Goal: Task Accomplishment & Management: Manage account settings

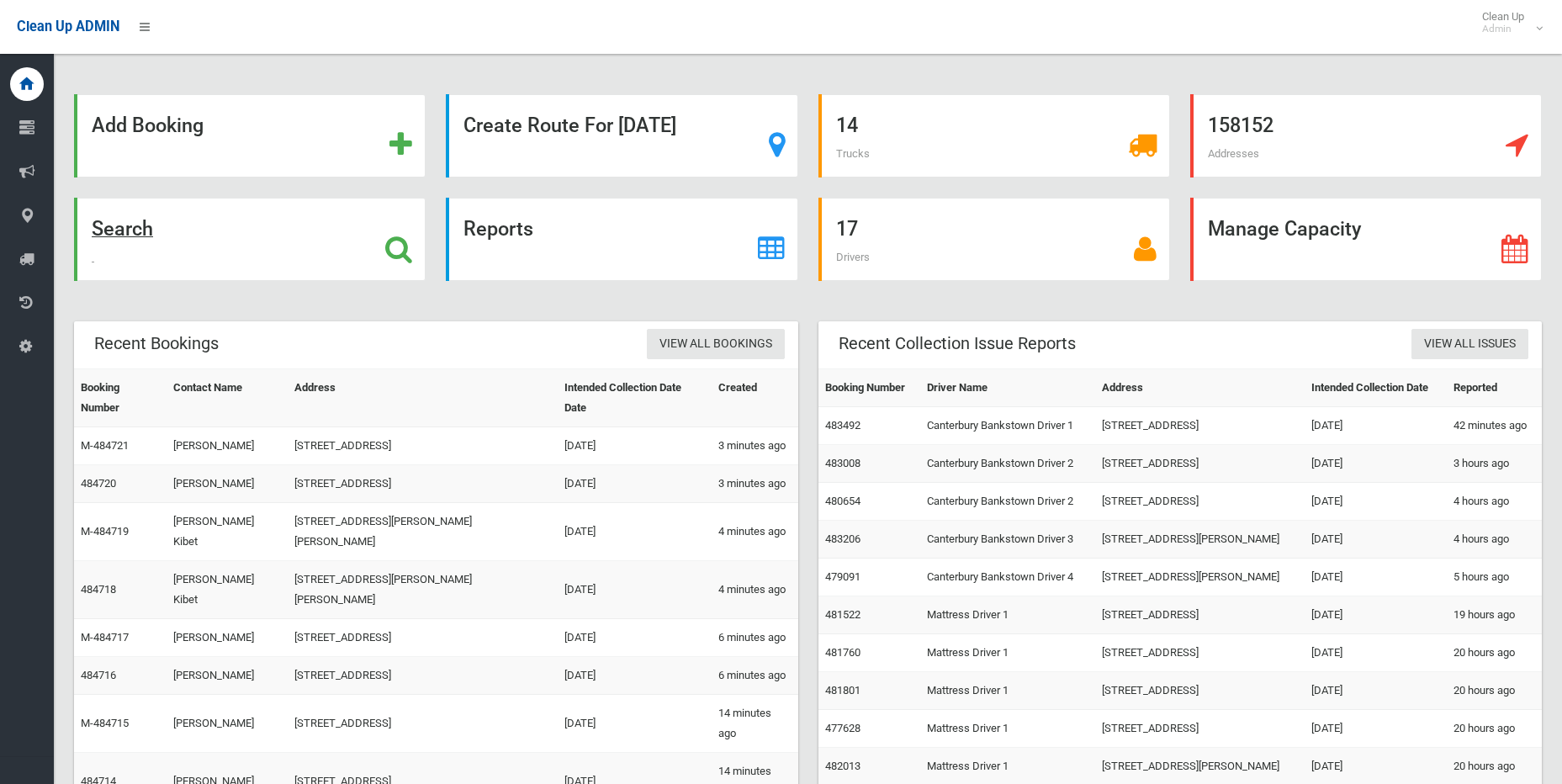
click at [188, 226] on div "Search" at bounding box center [249, 238] width 351 height 83
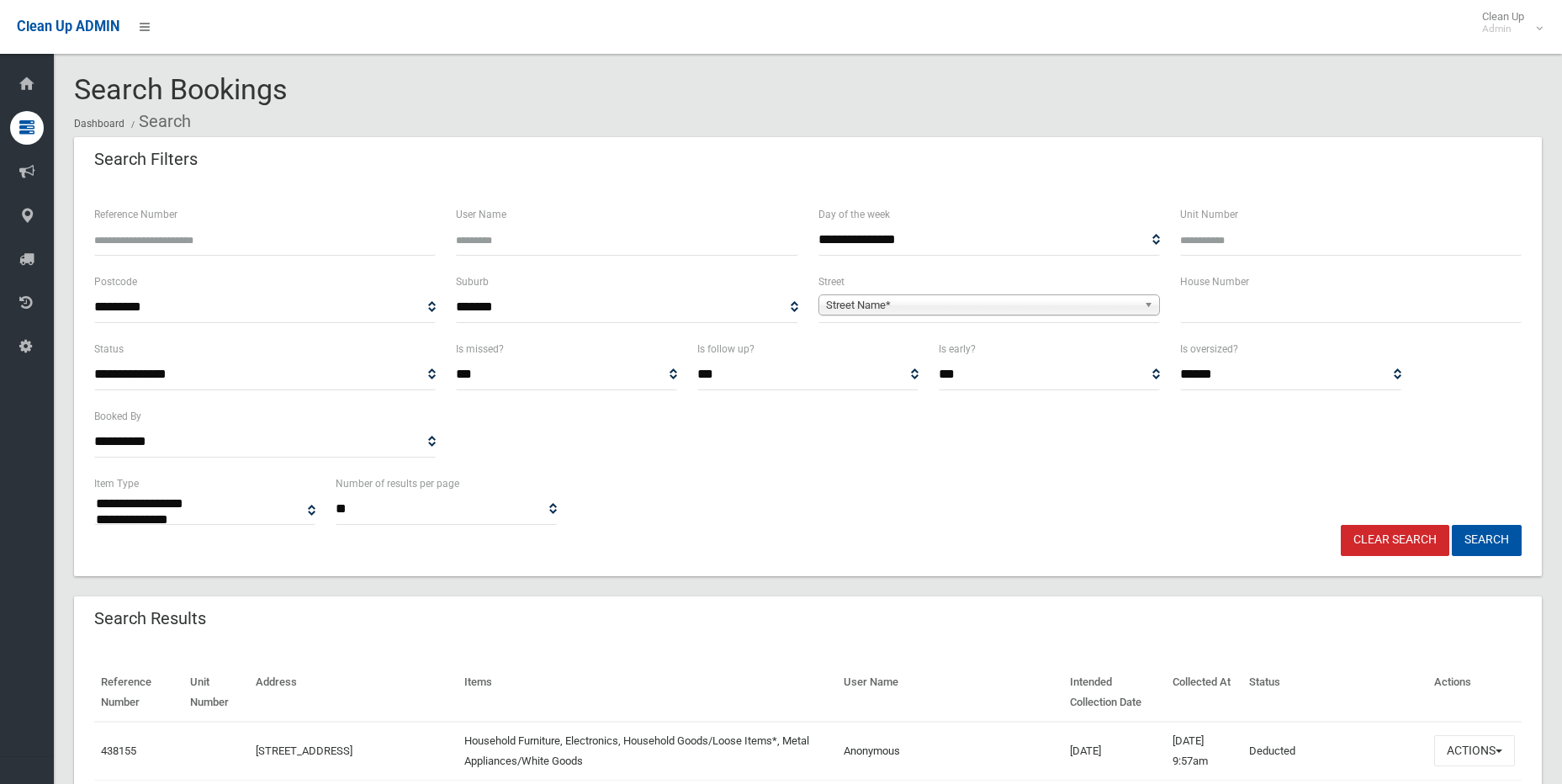
select select
click at [240, 229] on input "Reference Number" at bounding box center [265, 240] width 341 height 31
type input "******"
click at [1452, 525] on button "Search" at bounding box center [1487, 540] width 70 height 31
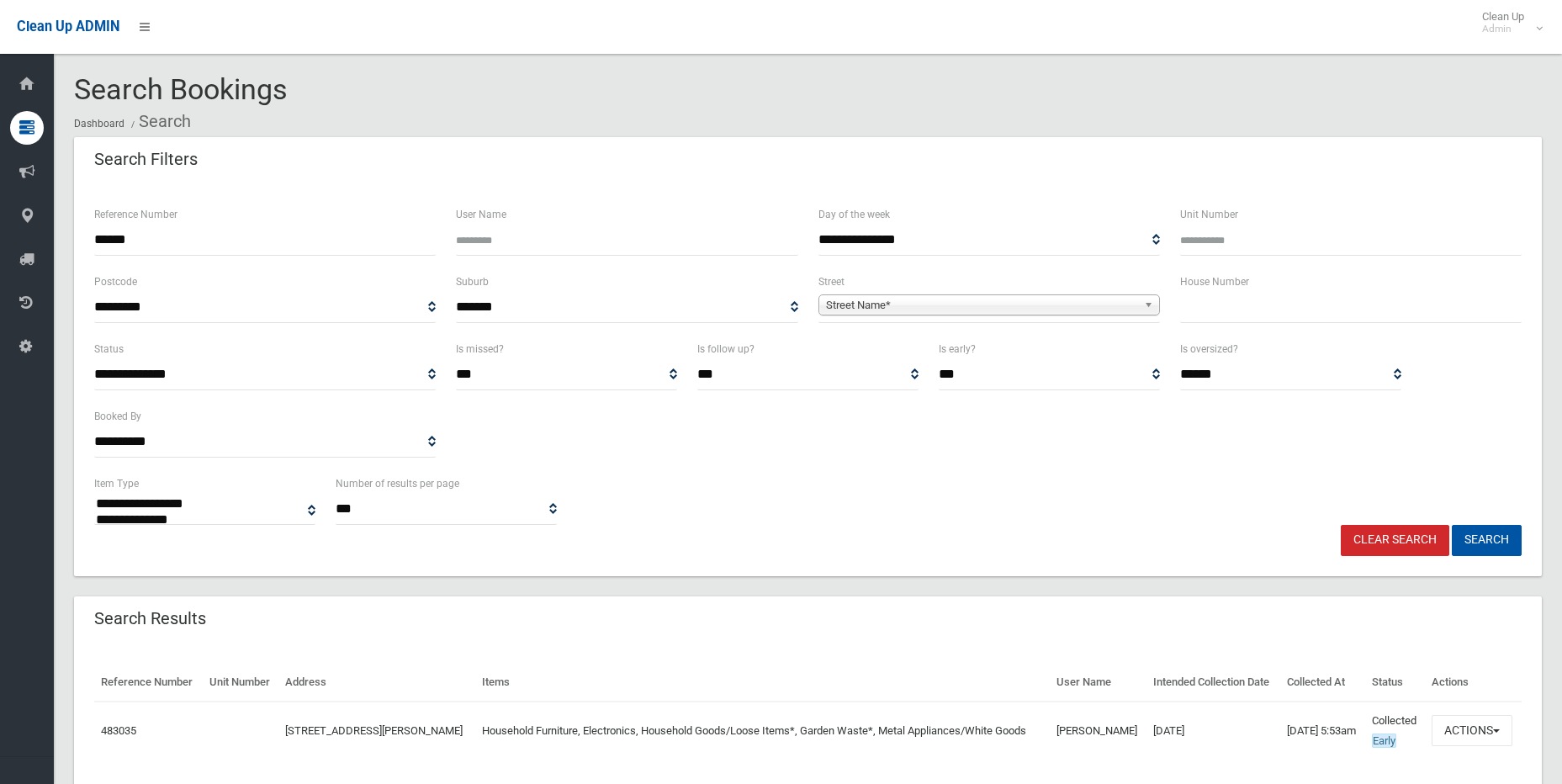
select select
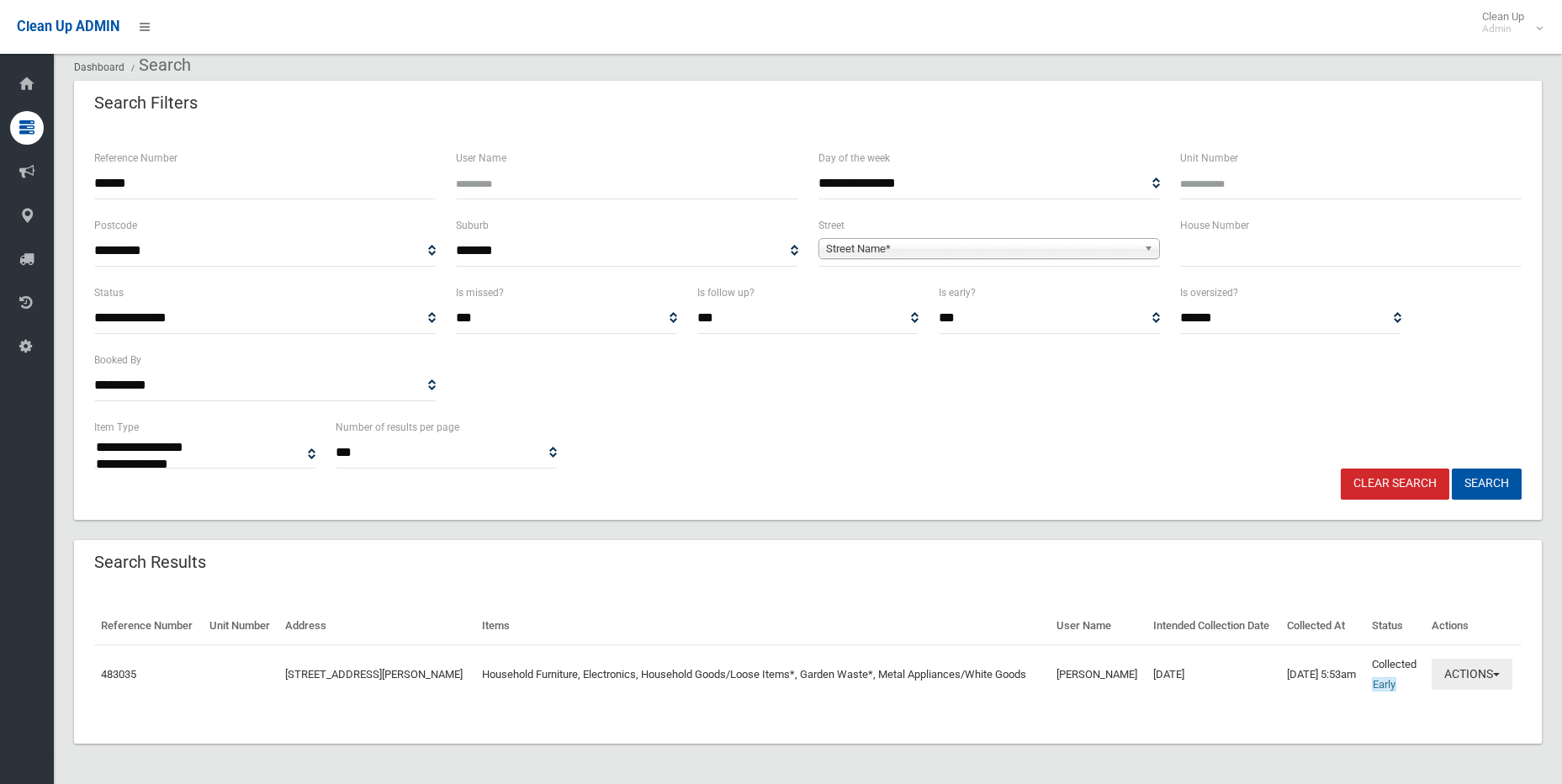
click at [1509, 666] on button "Actions" at bounding box center [1472, 674] width 81 height 31
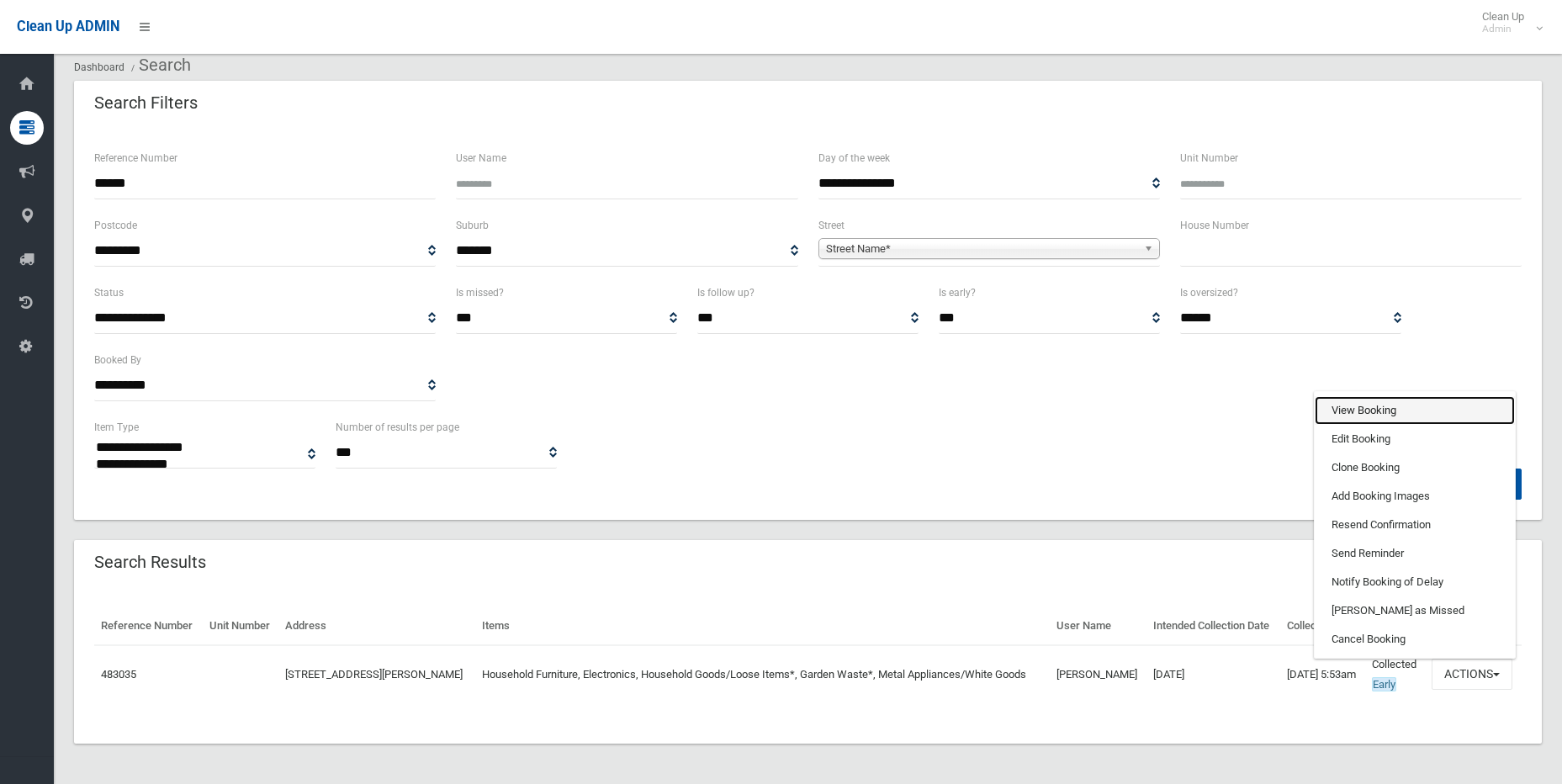
click at [1362, 411] on link "View Booking" at bounding box center [1414, 410] width 200 height 28
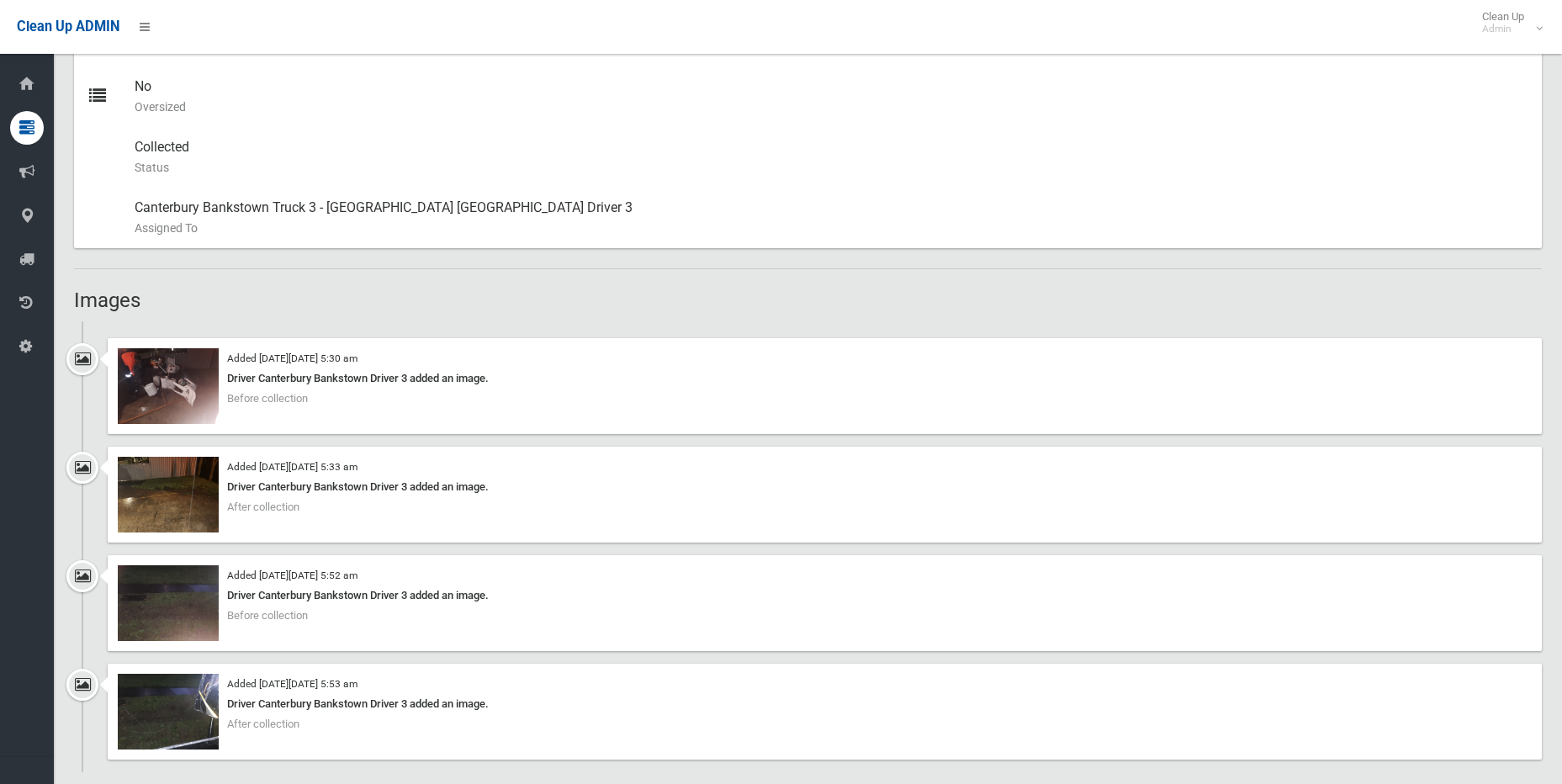
scroll to position [925, 0]
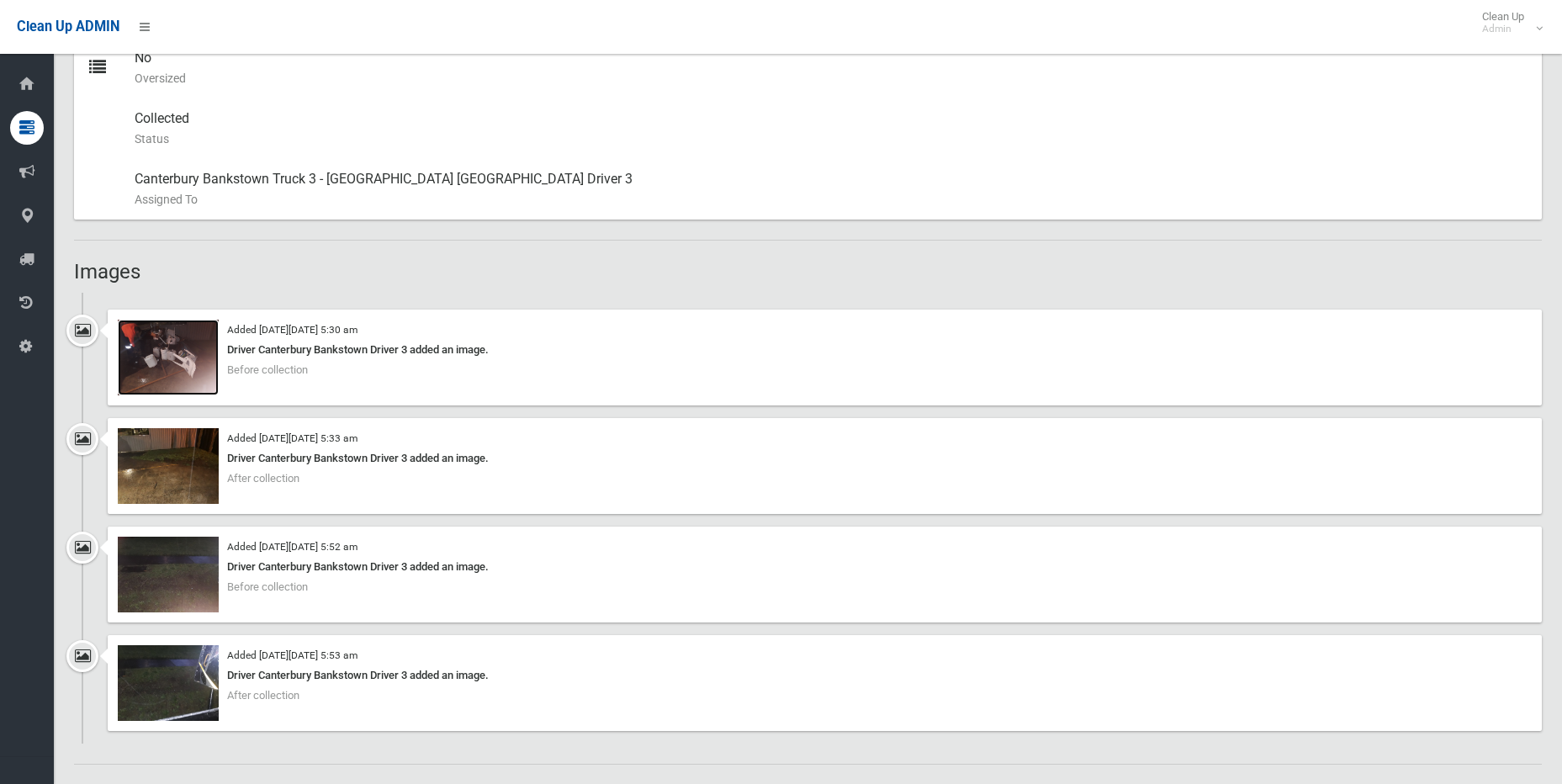
click at [183, 369] on img at bounding box center [168, 357] width 101 height 76
click at [175, 455] on img at bounding box center [168, 466] width 101 height 76
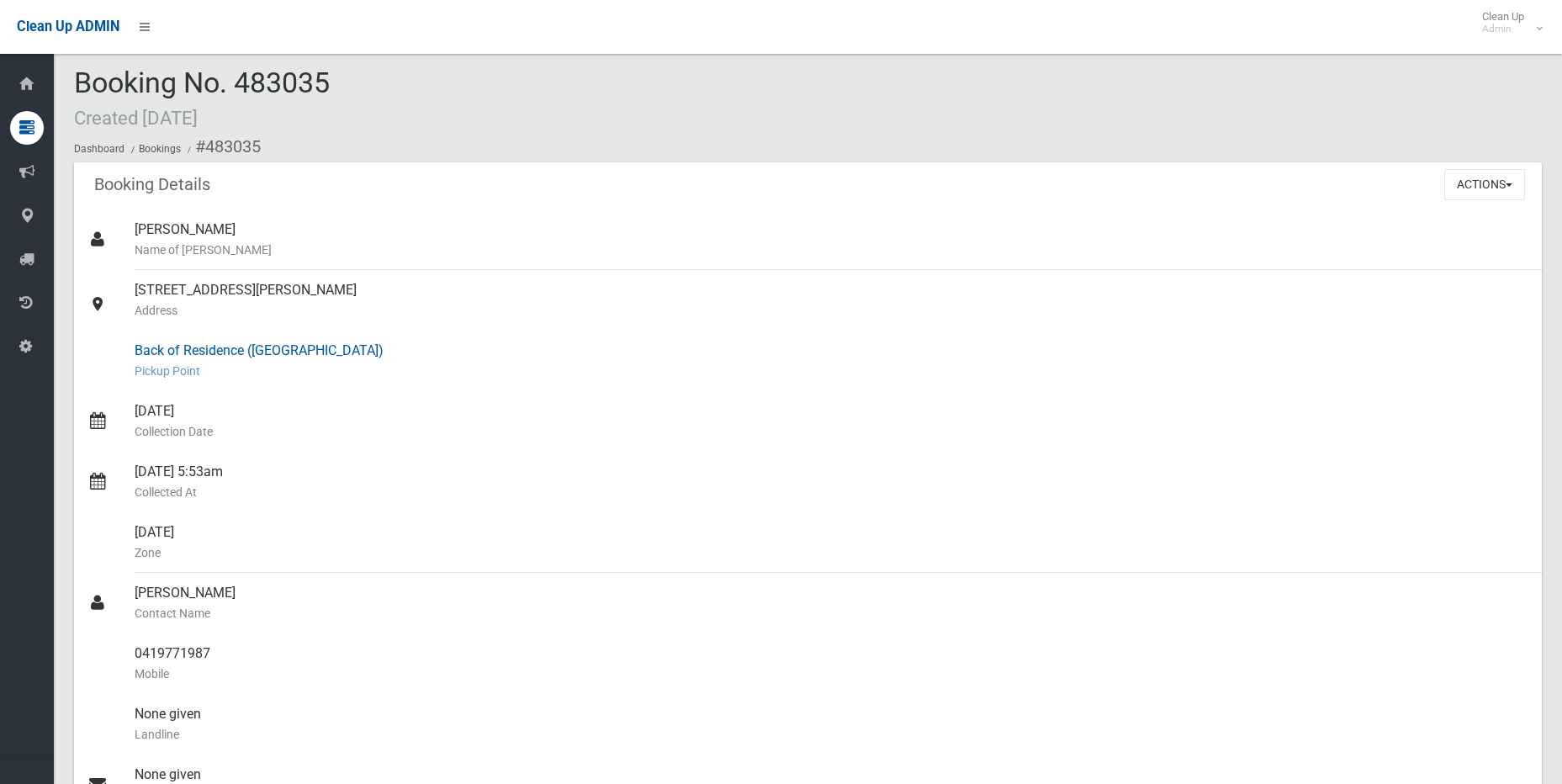
scroll to position [0, 0]
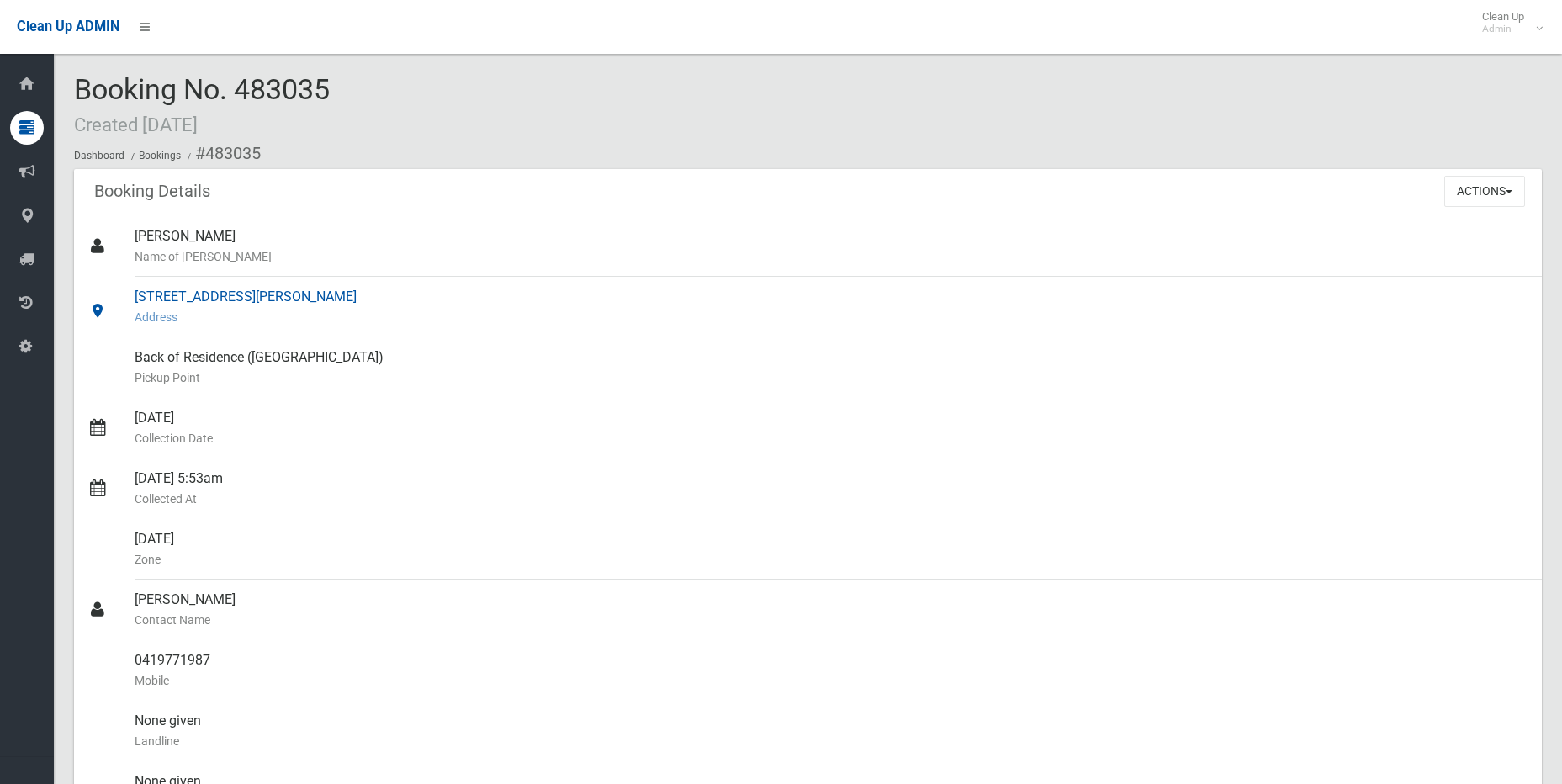
drag, startPoint x: 132, startPoint y: 297, endPoint x: 278, endPoint y: 299, distance: 146.0
click at [278, 299] on link "589 Henry Lawson Drive, EAST HILLS NSW 2213 Address" at bounding box center [808, 307] width 1468 height 61
copy link "589 Henry Lawson Drive"
click at [1515, 201] on button "Actions" at bounding box center [1484, 192] width 81 height 31
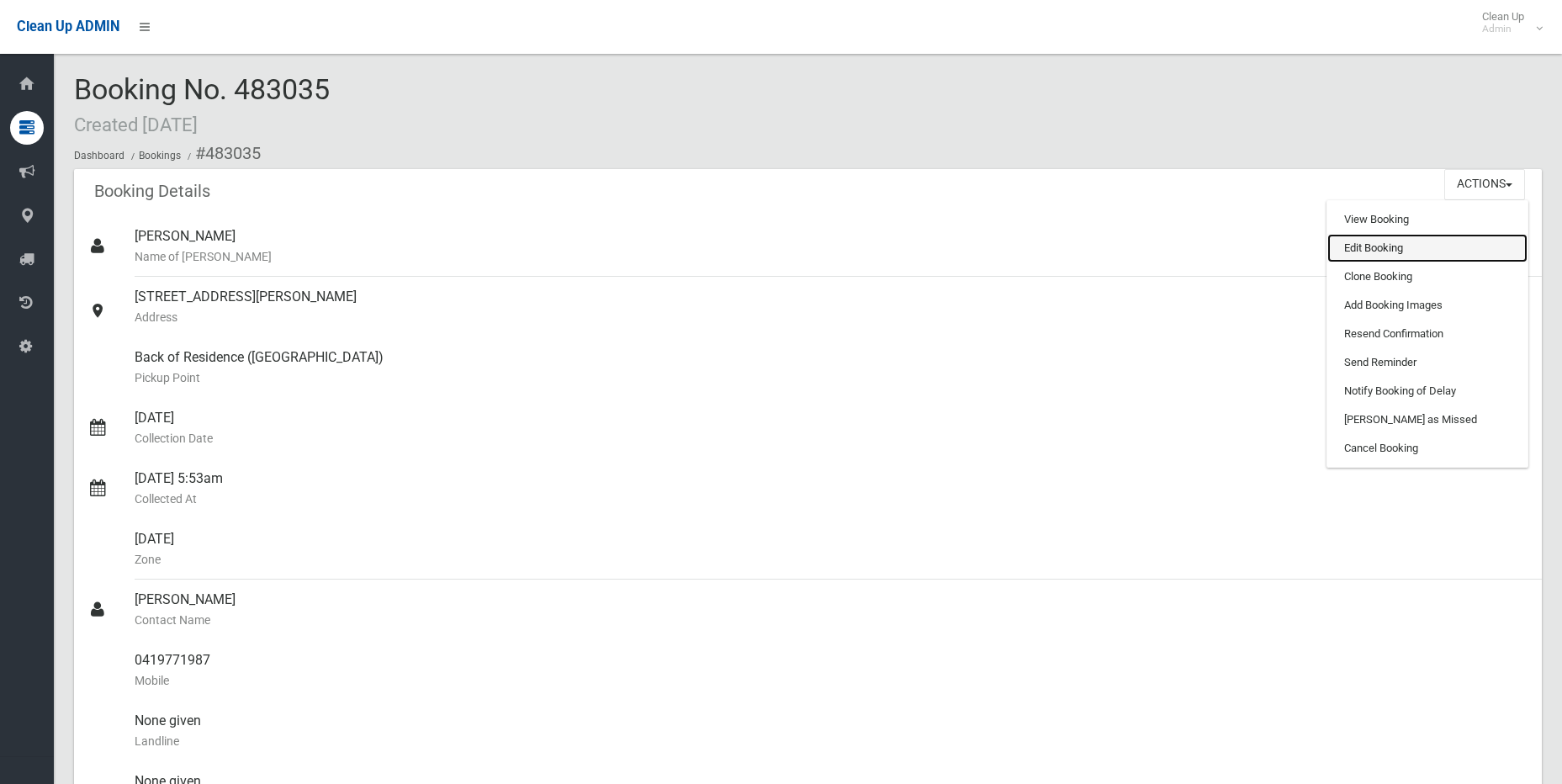
click at [1435, 242] on link "Edit Booking" at bounding box center [1427, 248] width 200 height 28
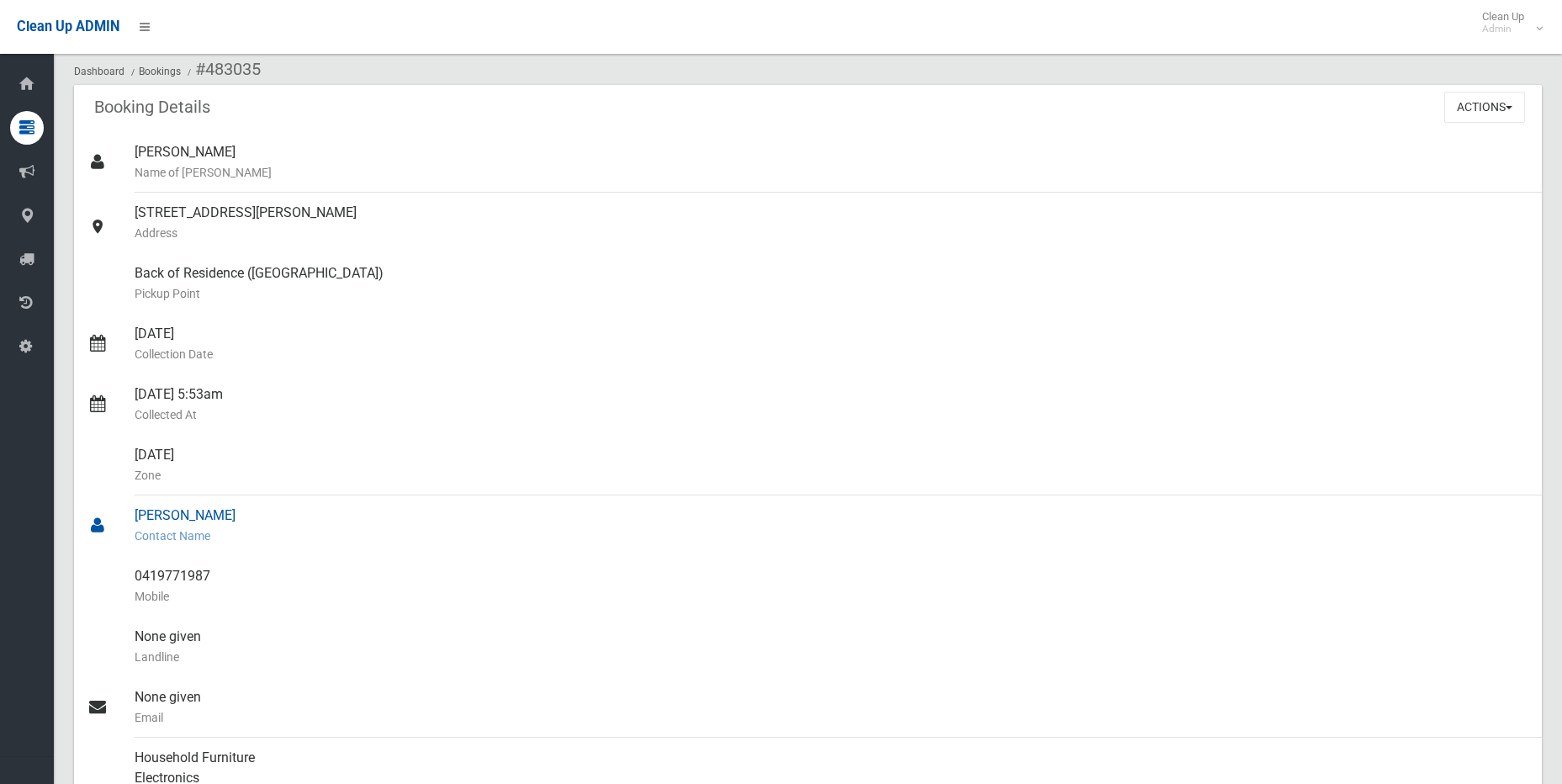
scroll to position [155, 0]
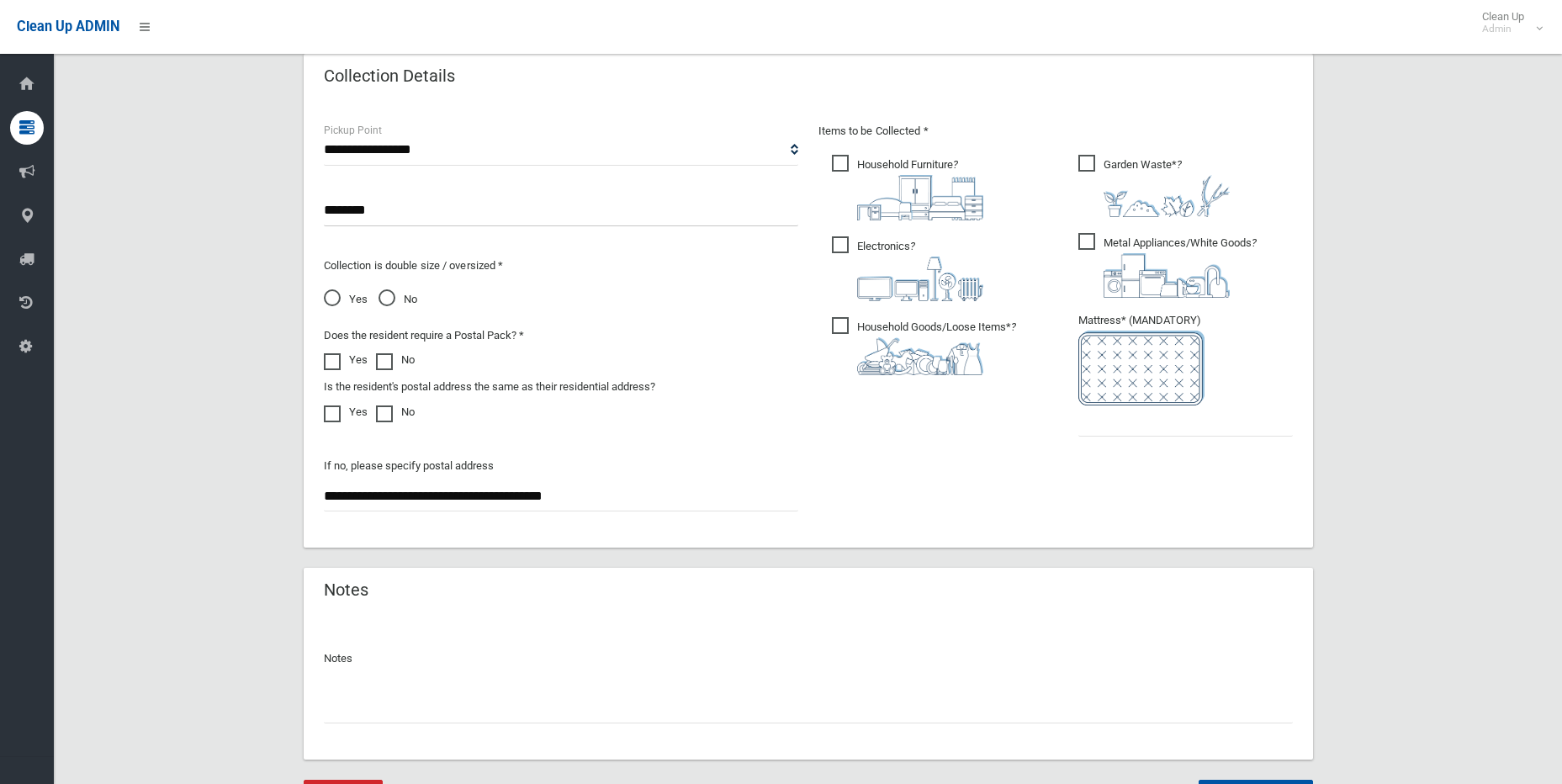
scroll to position [941, 0]
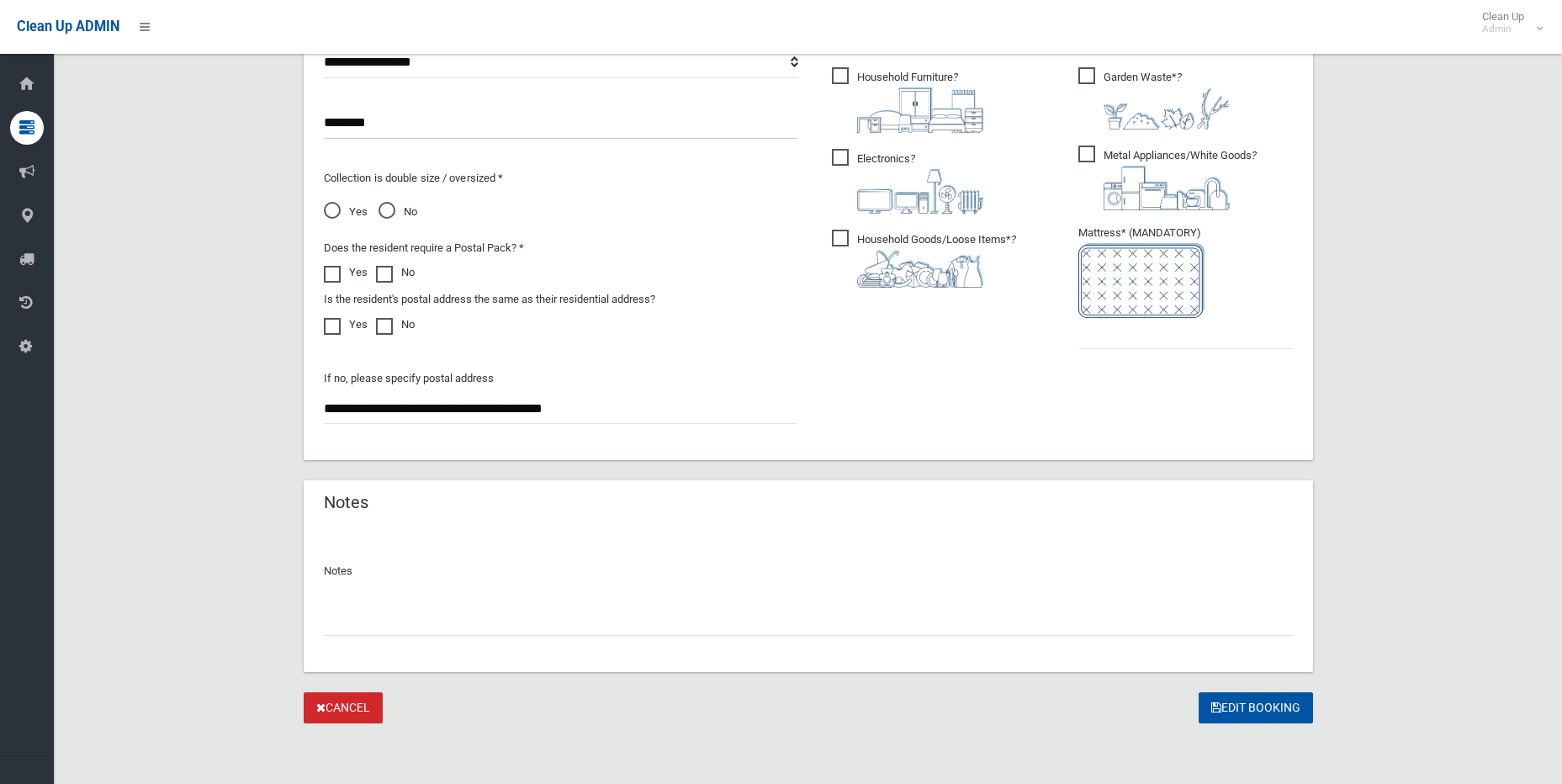
click at [518, 624] on input "text" at bounding box center [808, 620] width 969 height 31
type input "*"
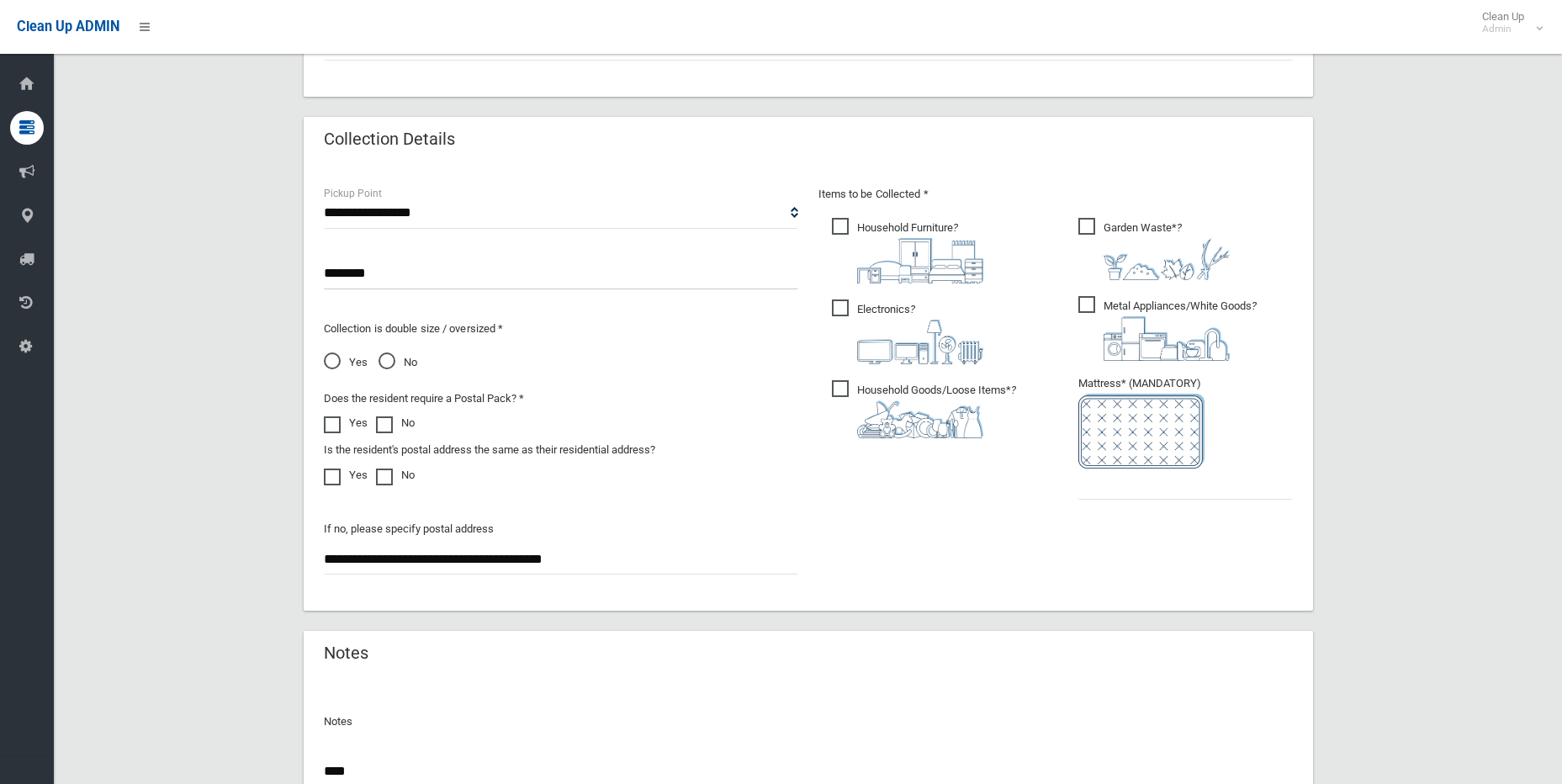
scroll to position [521, 0]
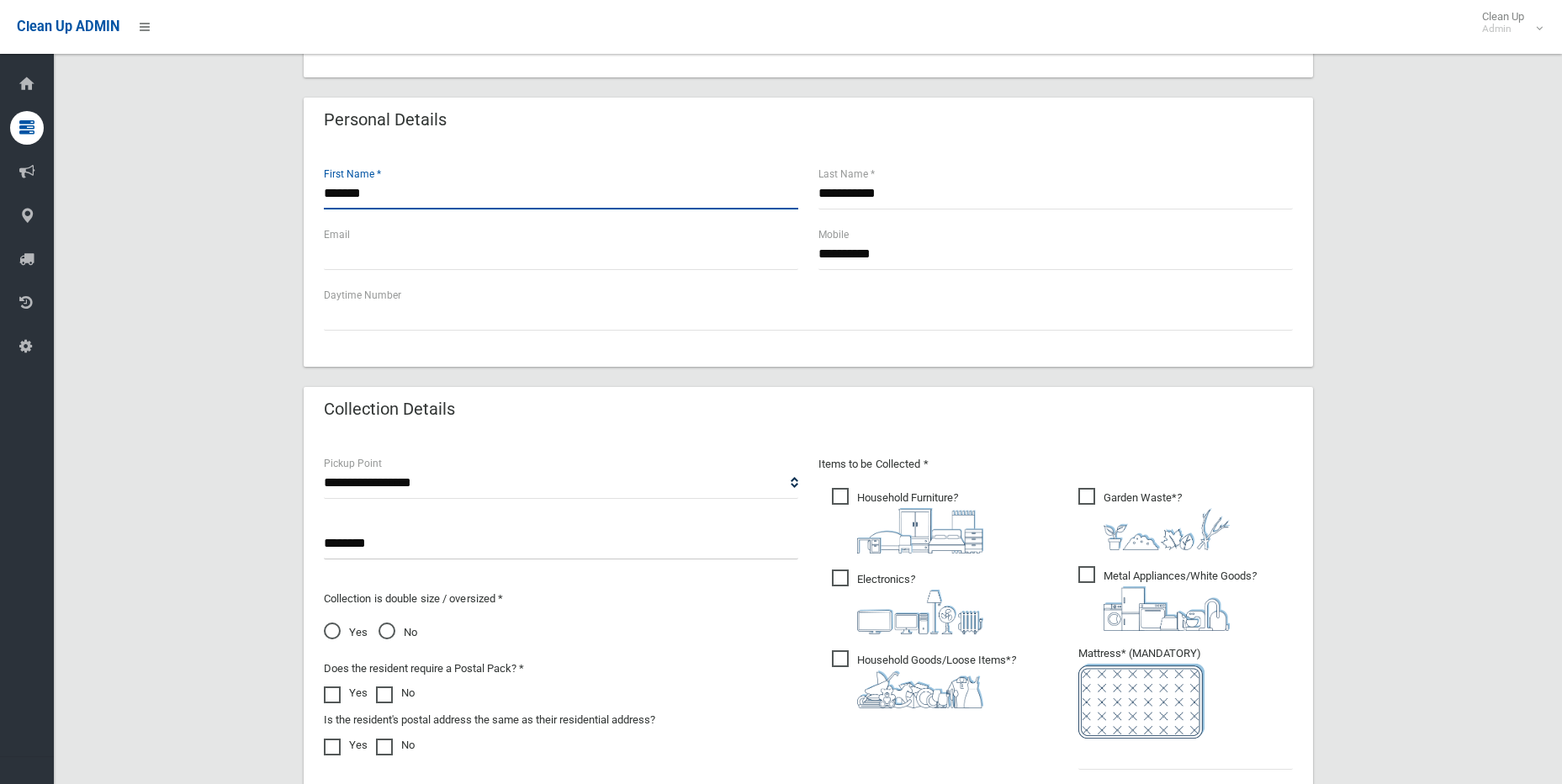
click at [477, 187] on input "*******" at bounding box center [560, 193] width 474 height 31
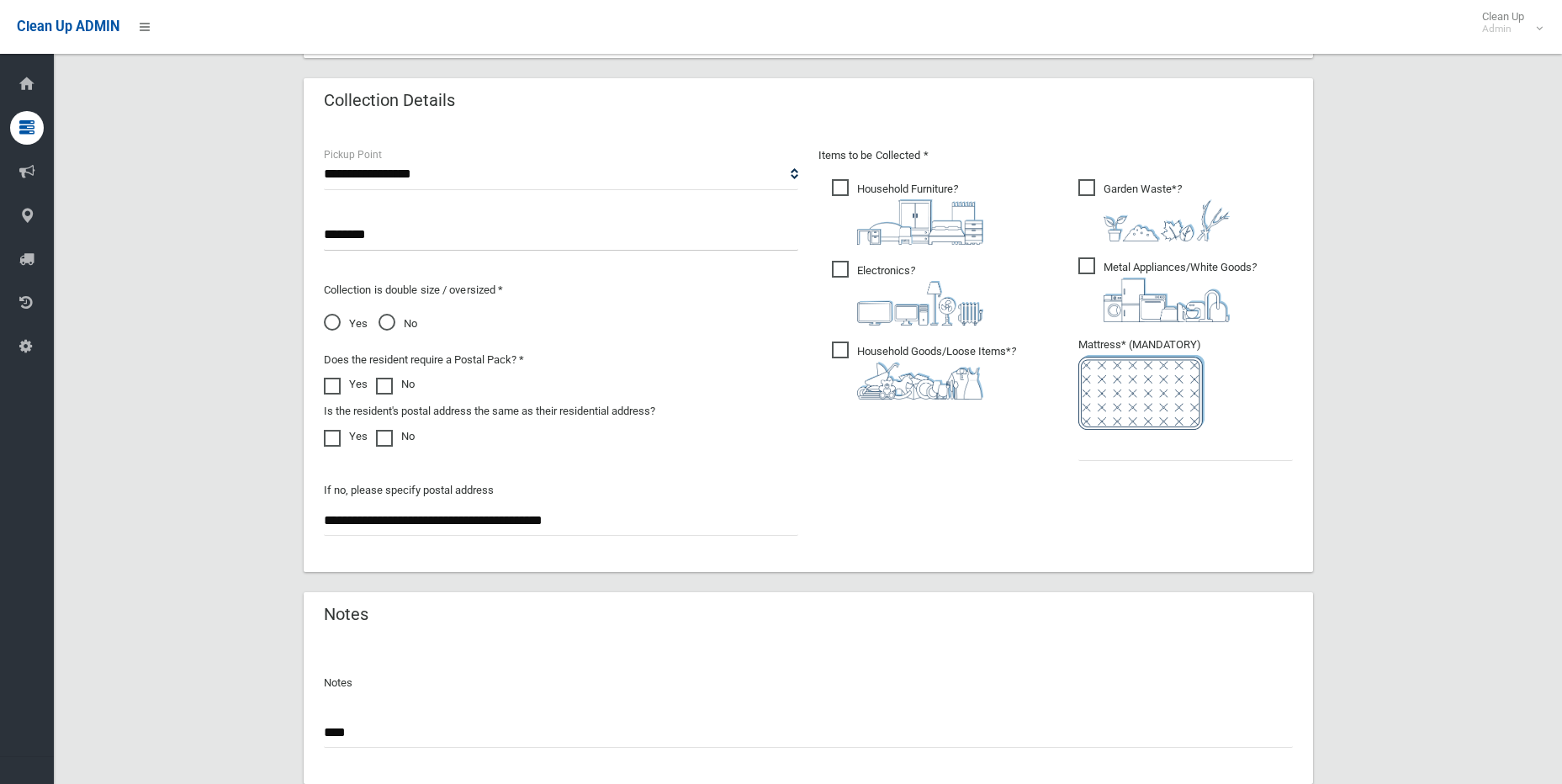
scroll to position [856, 0]
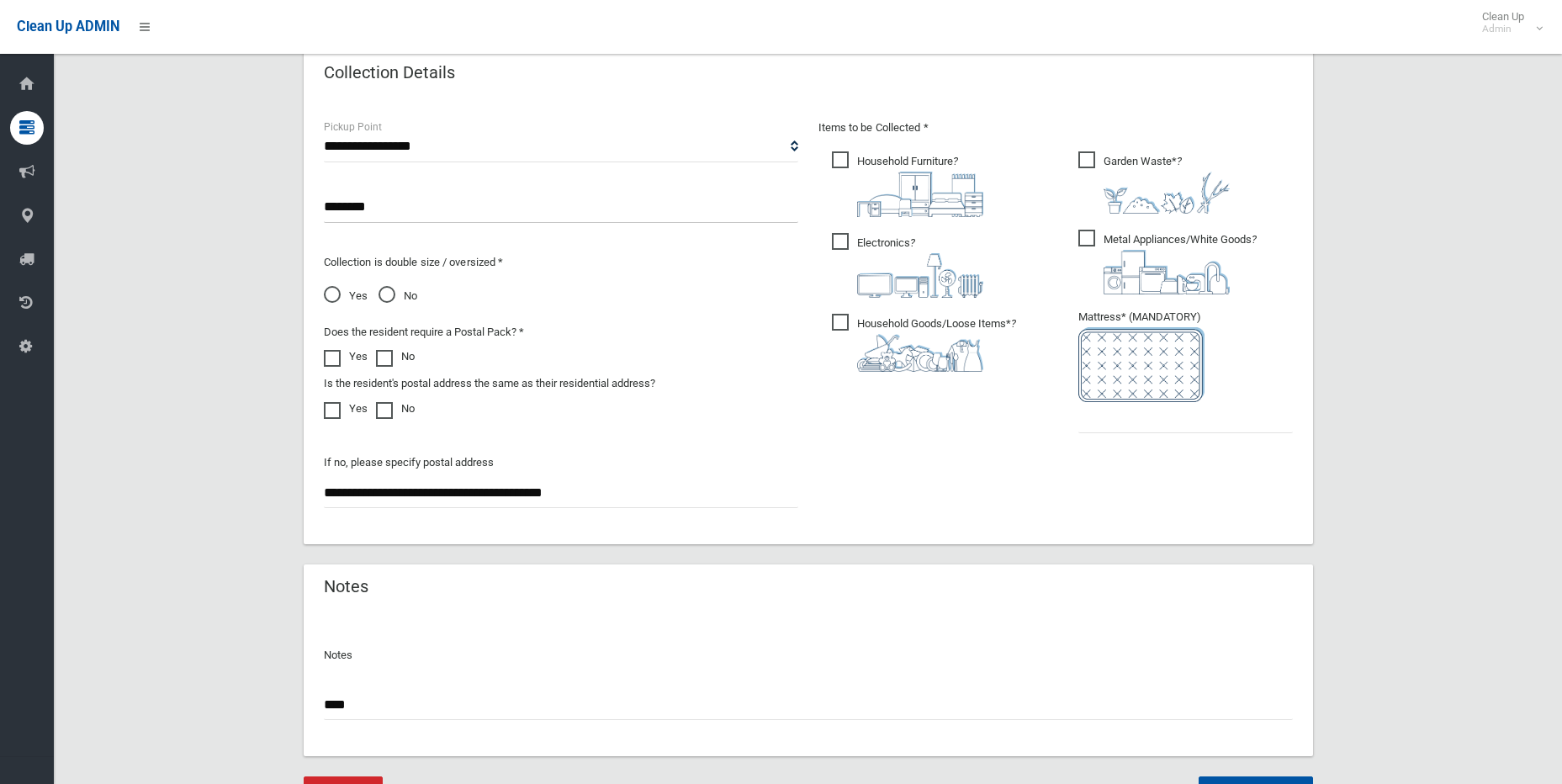
drag, startPoint x: 396, startPoint y: 712, endPoint x: 266, endPoint y: 704, distance: 130.2
click at [266, 704] on div "**********" at bounding box center [808, 43] width 1468 height 1527
paste input "***"
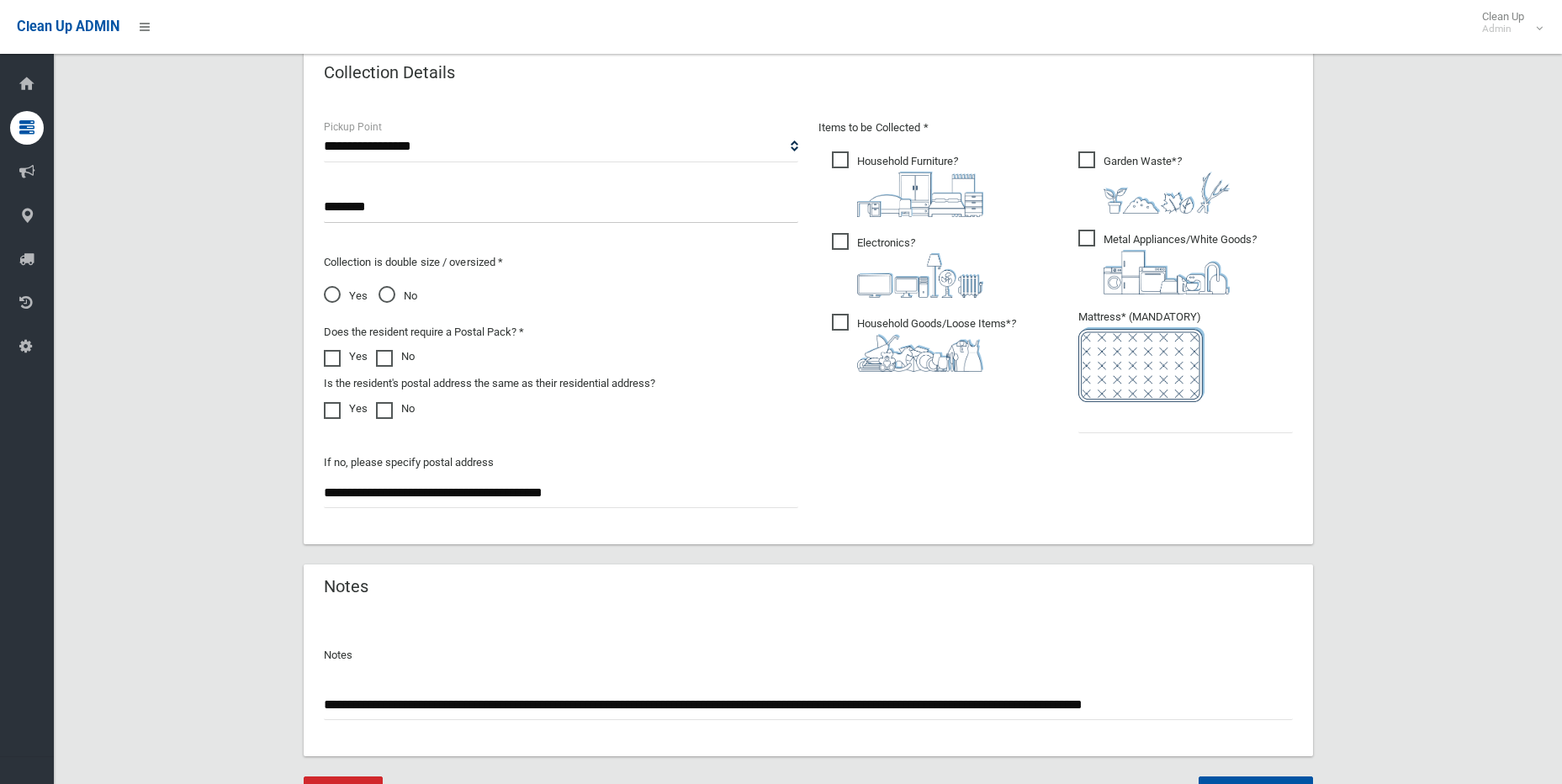
type input "**********"
click at [1125, 423] on input "text" at bounding box center [1186, 417] width 215 height 31
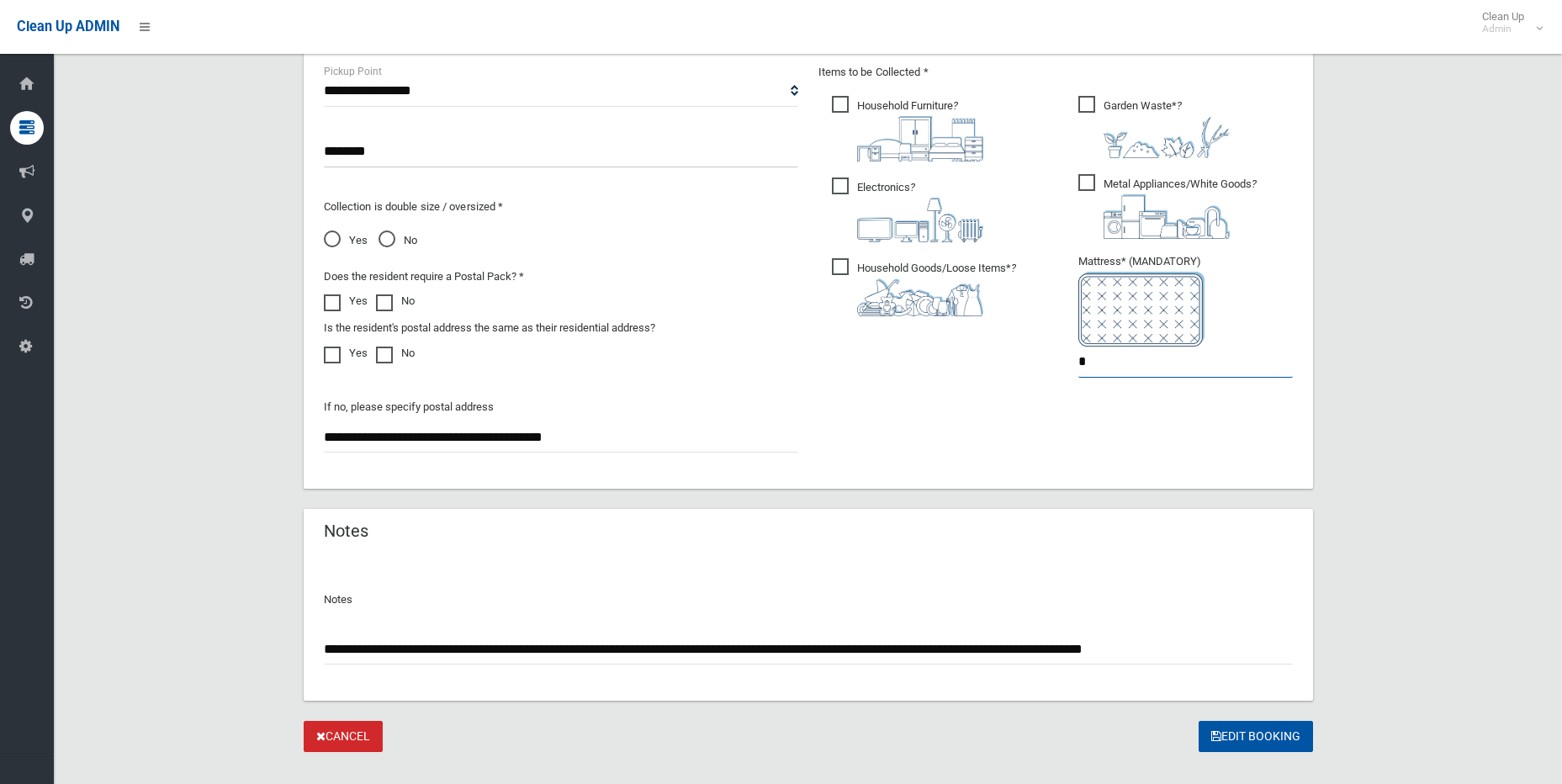
scroll to position [941, 0]
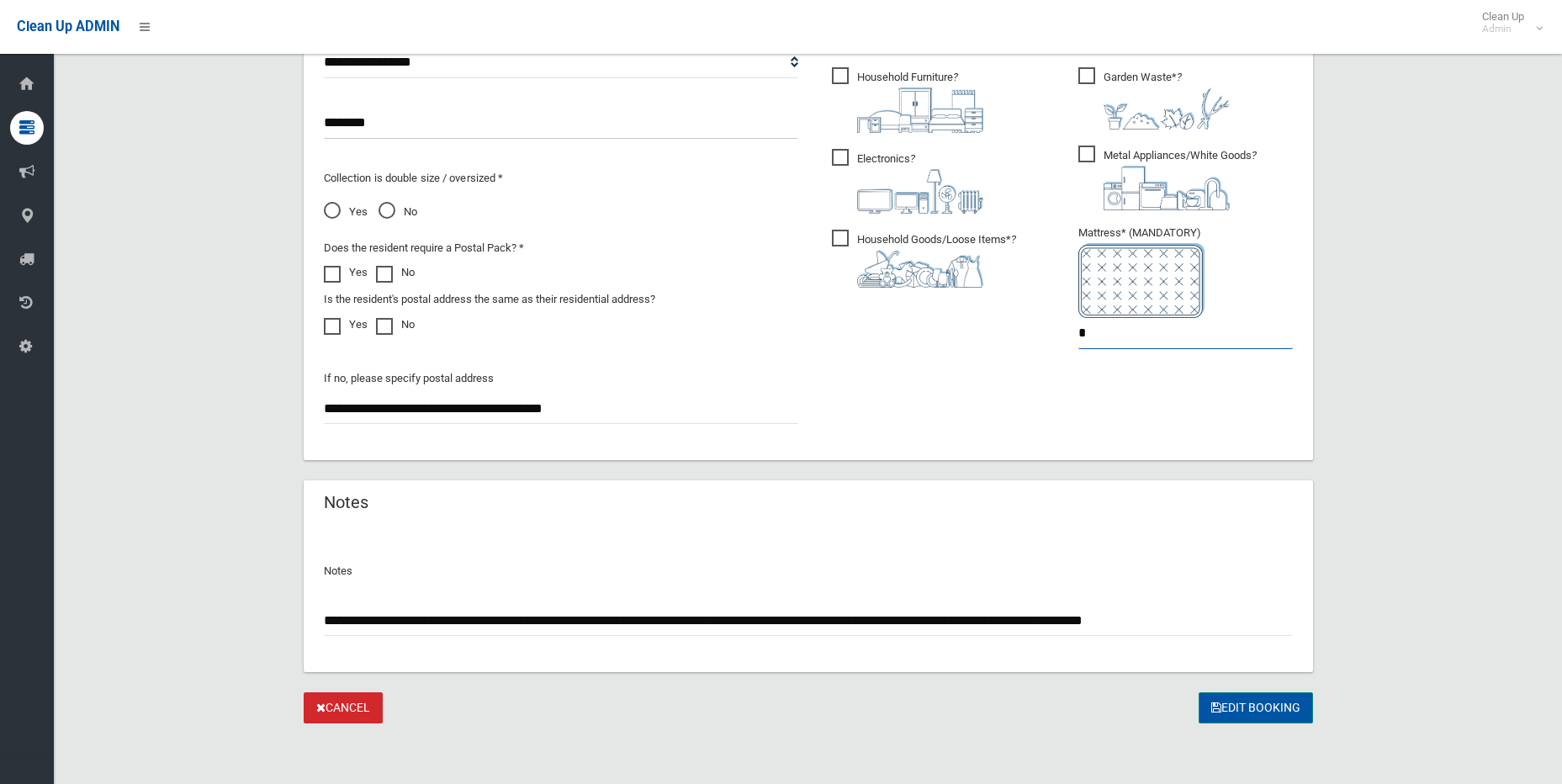
type input "*"
click at [1253, 701] on button "Edit Booking" at bounding box center [1256, 708] width 115 height 31
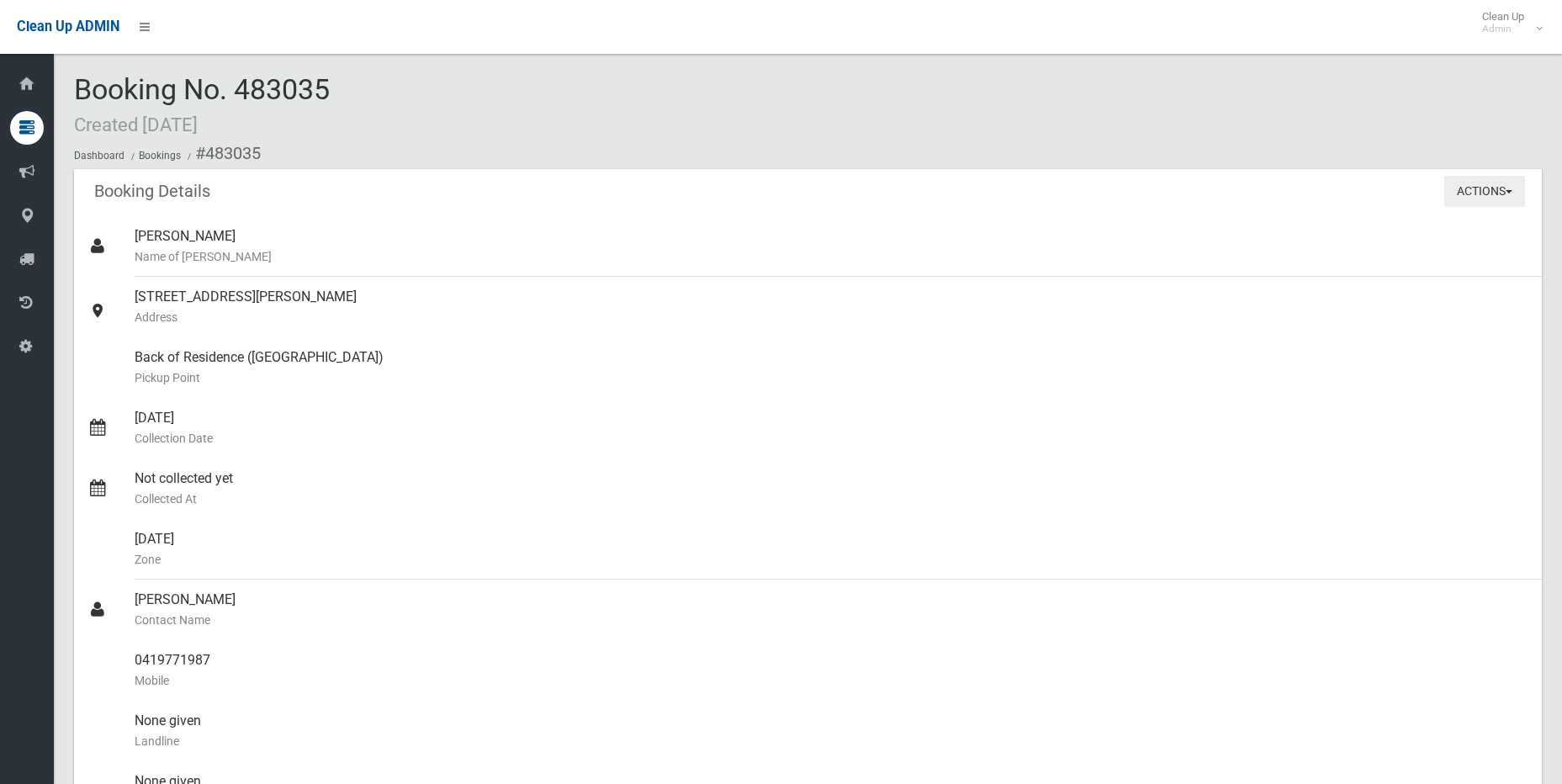
click at [1514, 185] on button "Actions" at bounding box center [1484, 192] width 81 height 31
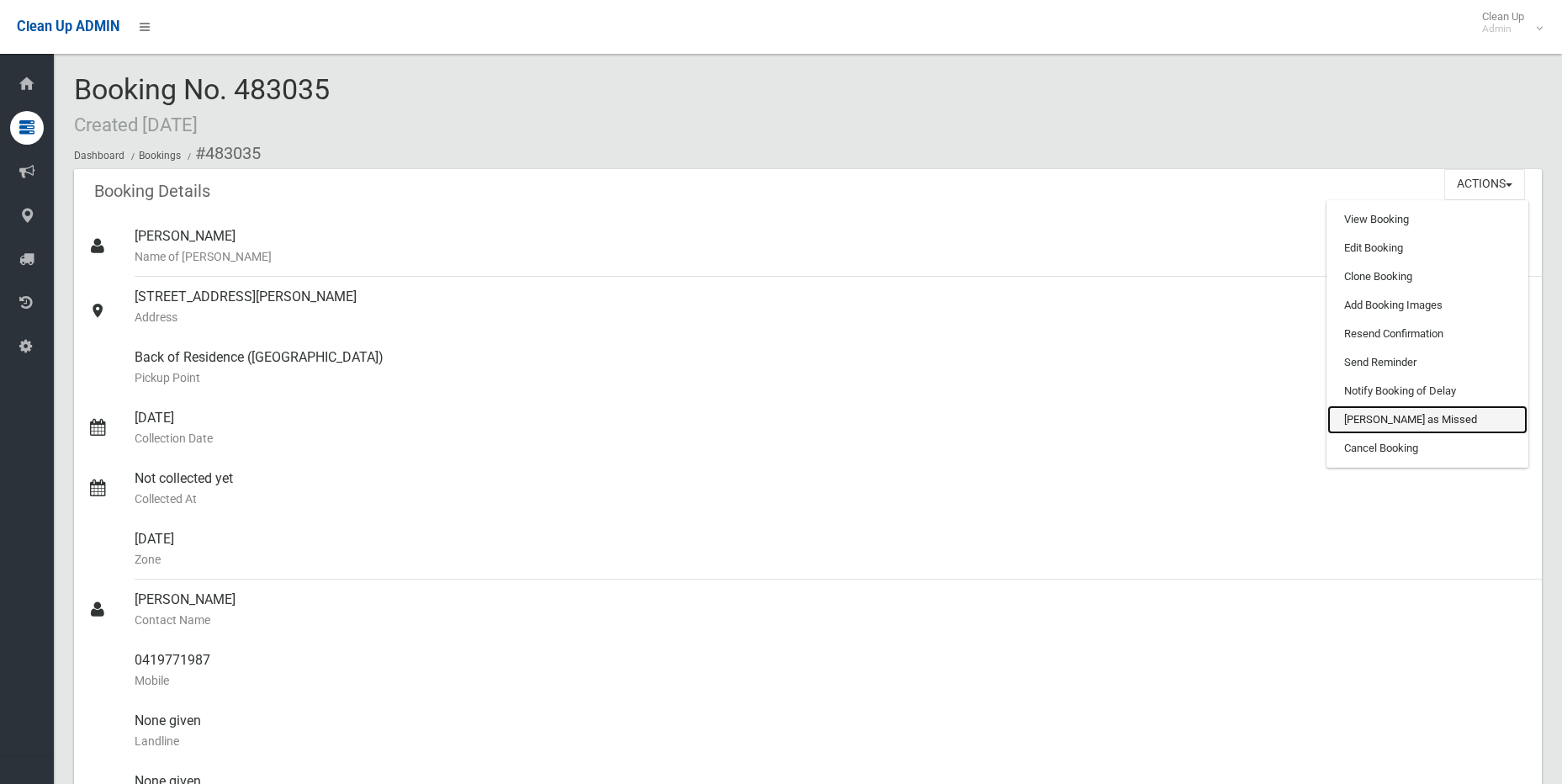
click at [1394, 417] on link "[PERSON_NAME] as Missed" at bounding box center [1427, 419] width 200 height 28
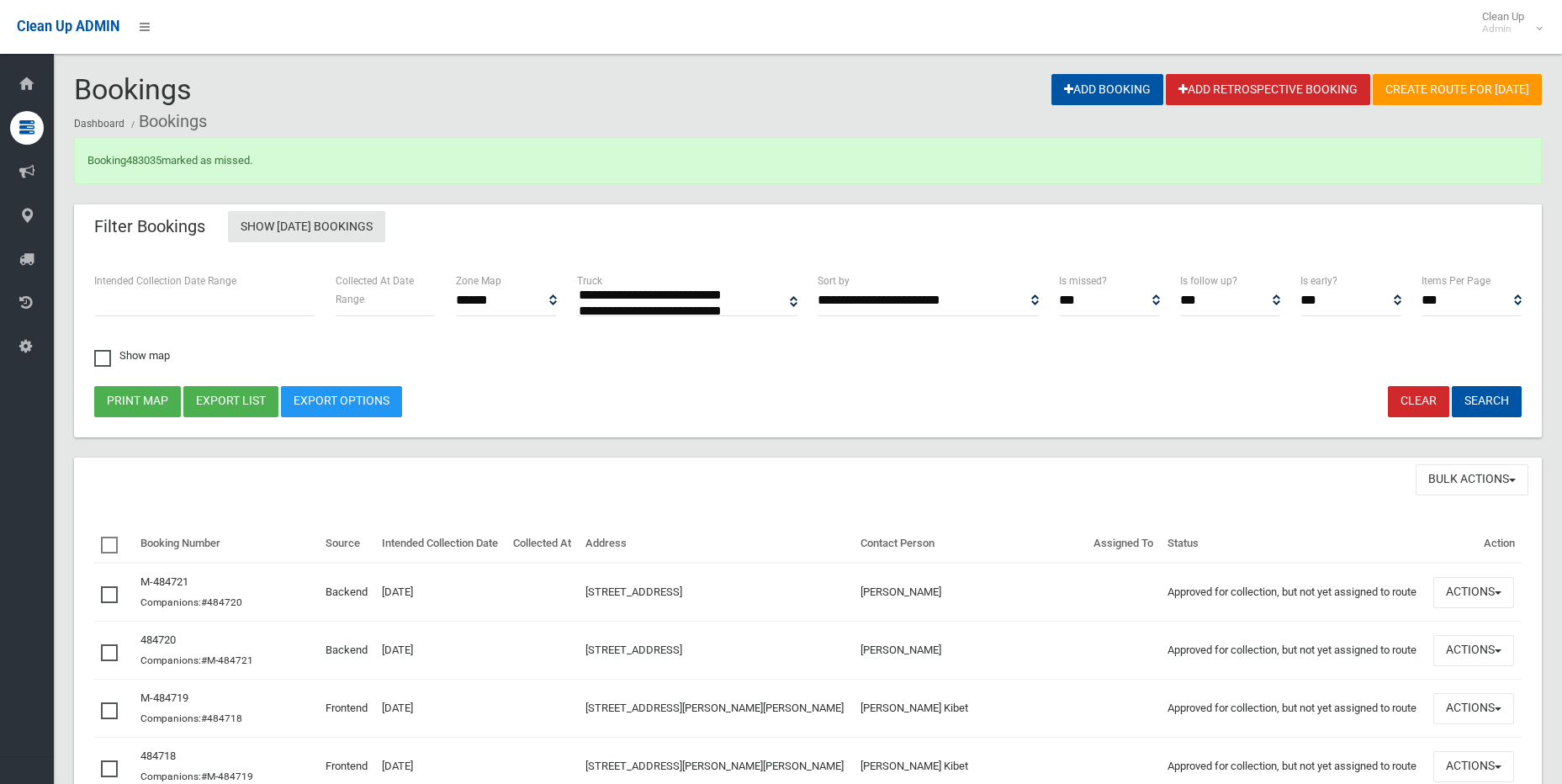
select select
